Goal: Task Accomplishment & Management: Complete application form

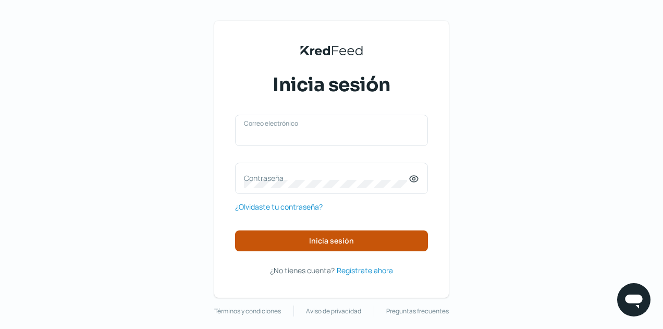
type input "direccion@reluxy.mx"
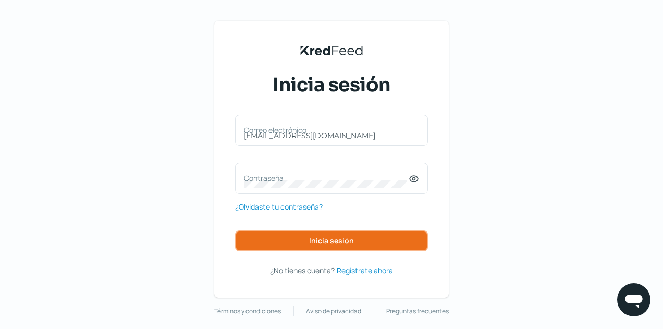
click at [368, 245] on button "Inicia sesión" at bounding box center [331, 240] width 193 height 21
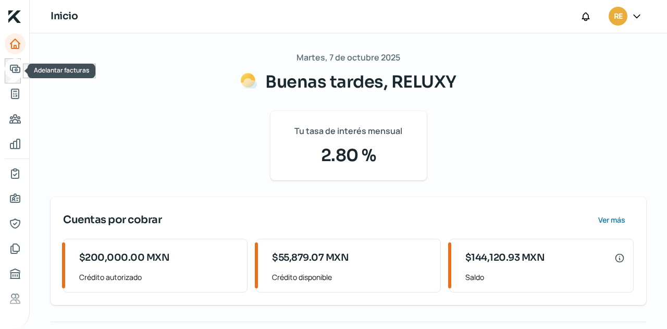
click at [15, 72] on icon "Adelantar facturas" at bounding box center [14, 68] width 9 height 7
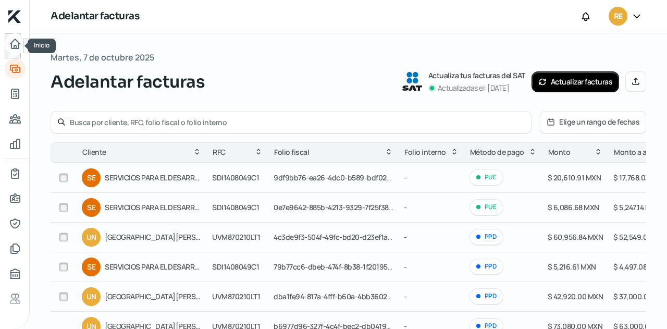
click at [16, 44] on icon "Inicio" at bounding box center [15, 44] width 13 height 13
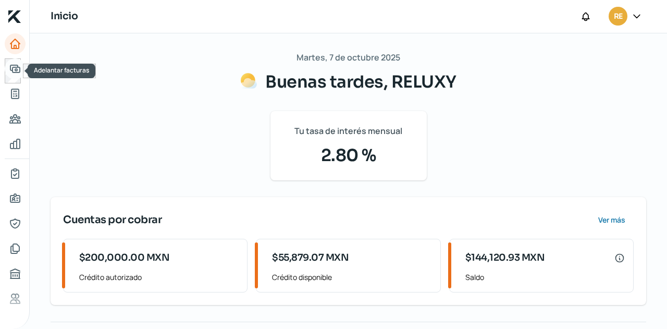
click at [6, 67] on link "Adelantar facturas" at bounding box center [15, 68] width 21 height 21
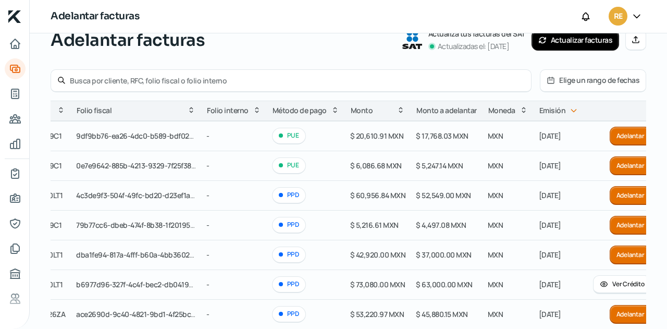
scroll to position [0, 205]
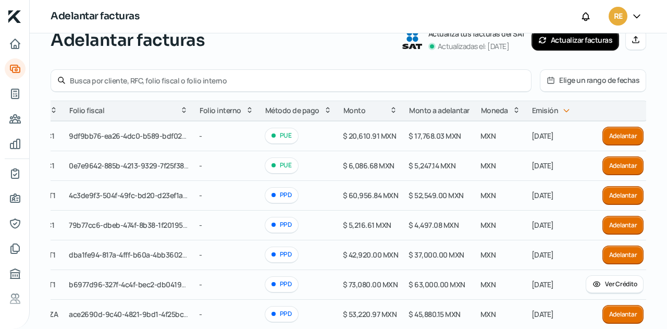
click at [606, 195] on button "Adelantar" at bounding box center [623, 195] width 42 height 19
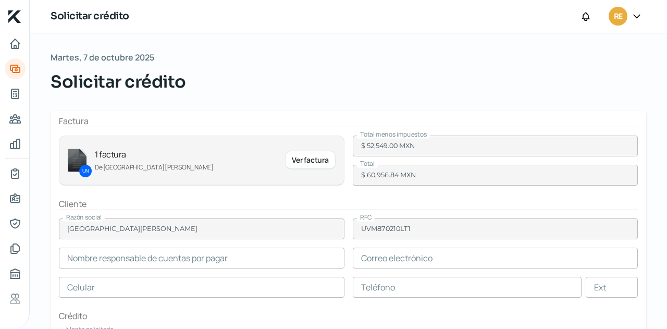
type input "Karla Segura"
type input "karla.segura@uvmnet.edu"
type input "33 - 1975 - 9619"
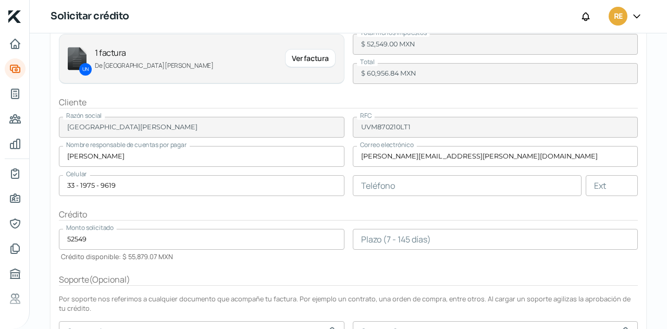
scroll to position [206, 0]
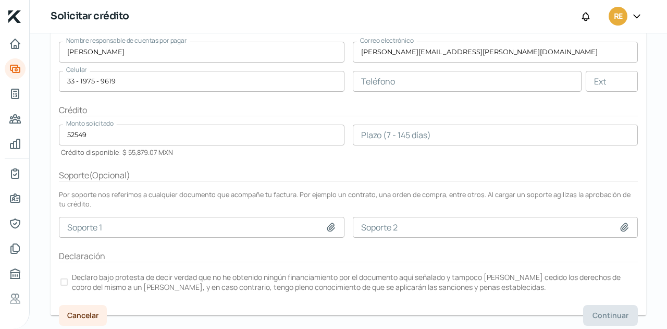
click at [63, 279] on div at bounding box center [63, 281] width 7 height 7
click at [370, 138] on input "number" at bounding box center [496, 135] width 286 height 21
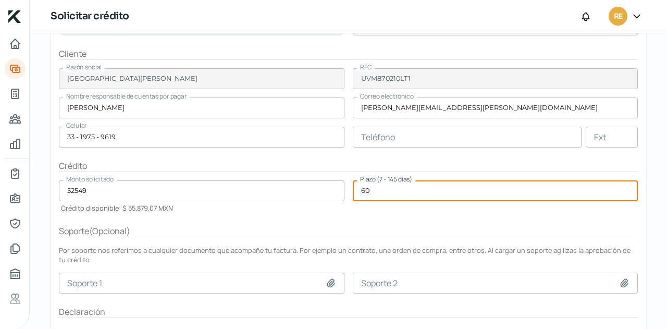
scroll to position [154, 0]
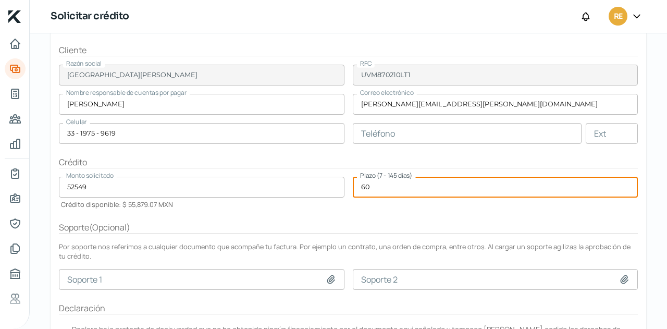
type input "60"
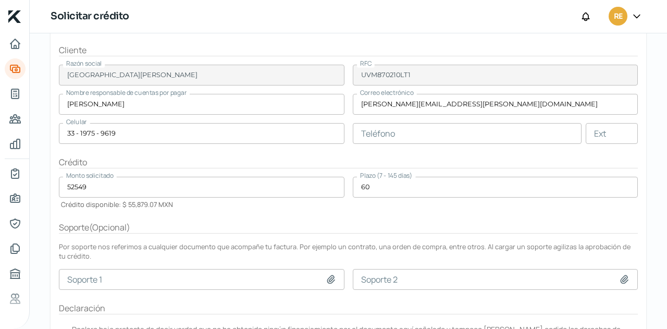
click at [341, 221] on div "Soporte ( Opcional )" at bounding box center [348, 227] width 579 height 12
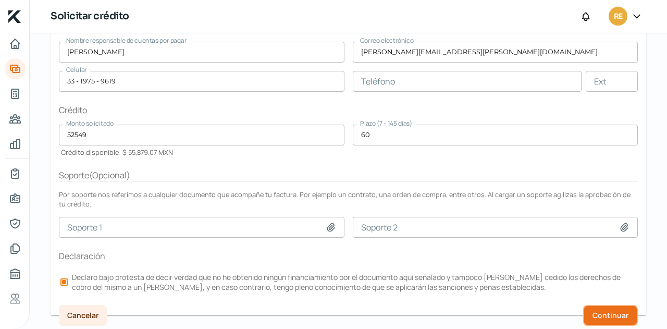
click at [613, 312] on span "Continuar" at bounding box center [610, 315] width 36 height 7
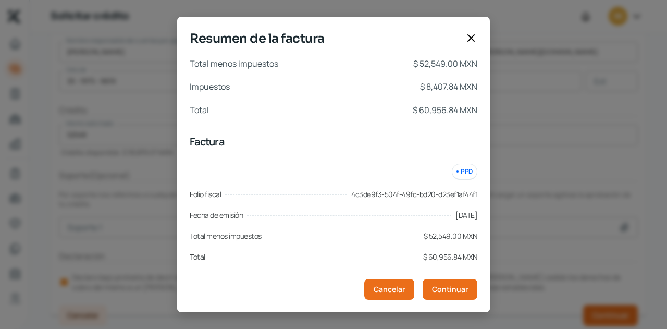
click at [560, 108] on div "Resumen de la factura Total menos impuestos $ 52,549.00 MXN Impuestos $ 8,407.8…" at bounding box center [333, 164] width 667 height 329
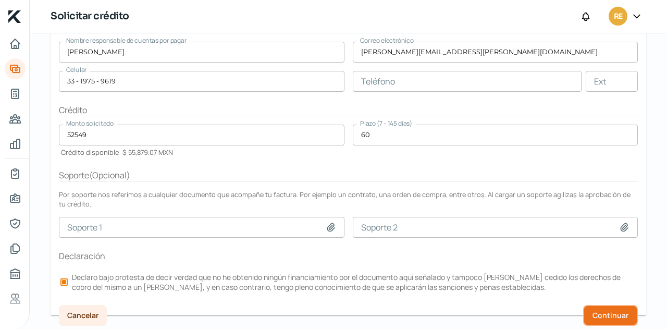
click at [597, 305] on button "Continuar" at bounding box center [610, 315] width 55 height 21
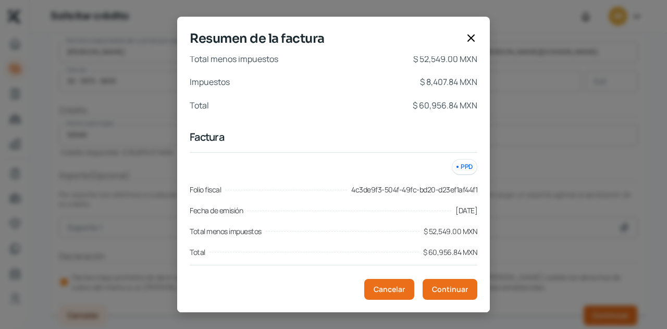
scroll to position [6, 0]
click at [442, 289] on span "Continuar" at bounding box center [450, 289] width 36 height 7
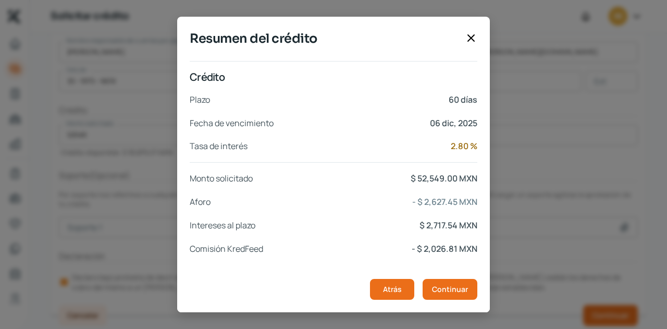
scroll to position [227, 0]
click at [367, 217] on div "Intereses al plazo $ 2,717.54 MXN" at bounding box center [334, 224] width 288 height 15
click at [458, 289] on span "Continuar" at bounding box center [450, 289] width 36 height 7
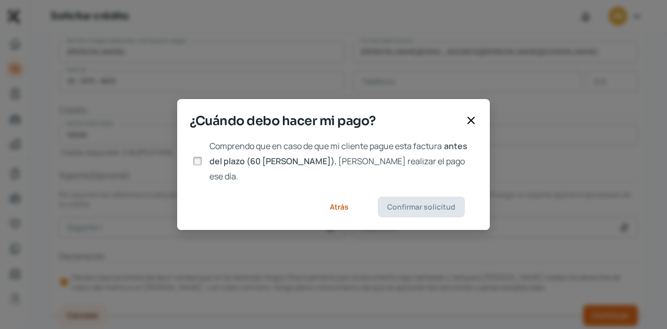
scroll to position [0, 0]
click at [198, 160] on input "Comprendo que en caso de que mi cliente pague esta factura antes del plazo (60 …" at bounding box center [197, 160] width 9 height 9
checkbox input "true"
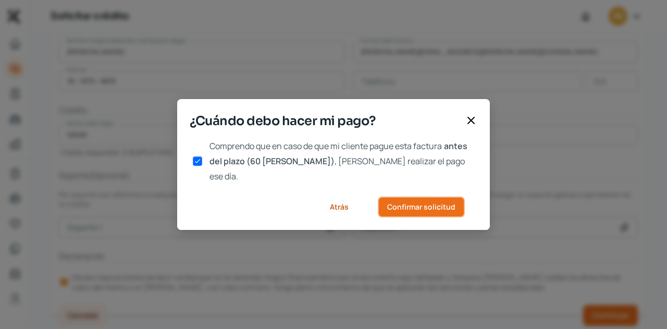
click at [423, 203] on span "Confirmar solicitud" at bounding box center [421, 206] width 68 height 7
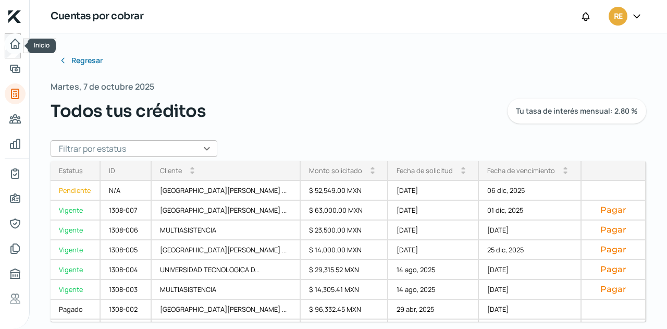
click at [19, 47] on icon "Inicio" at bounding box center [15, 44] width 13 height 13
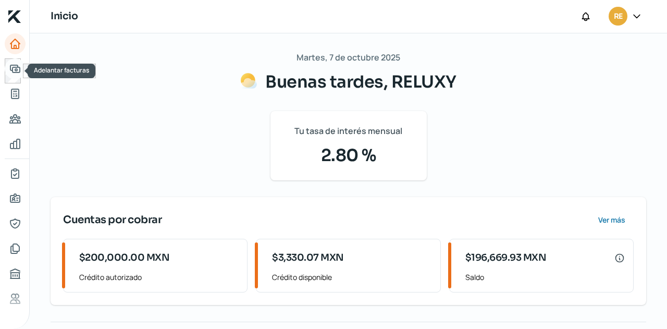
click at [18, 66] on icon "Adelantar facturas" at bounding box center [14, 68] width 9 height 7
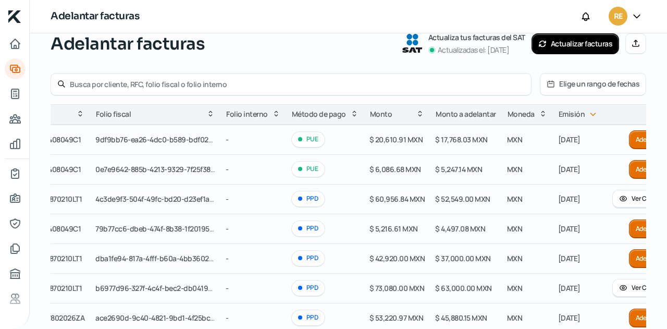
scroll to position [0, 205]
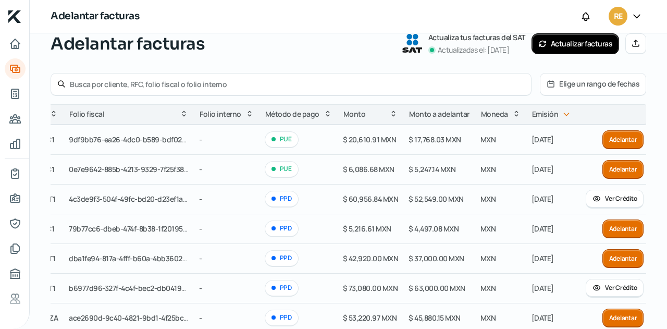
click at [606, 197] on button "Ver Crédito" at bounding box center [615, 199] width 58 height 19
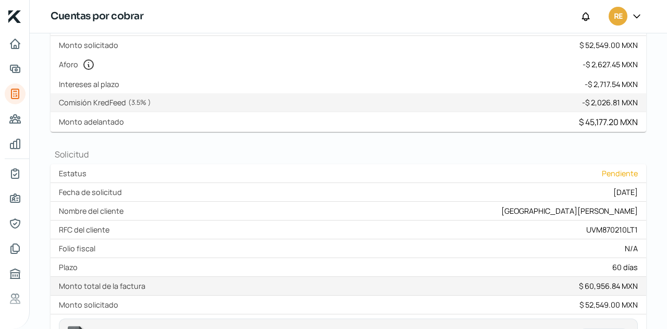
scroll to position [178, 0]
